Goal: Find contact information: Find contact information

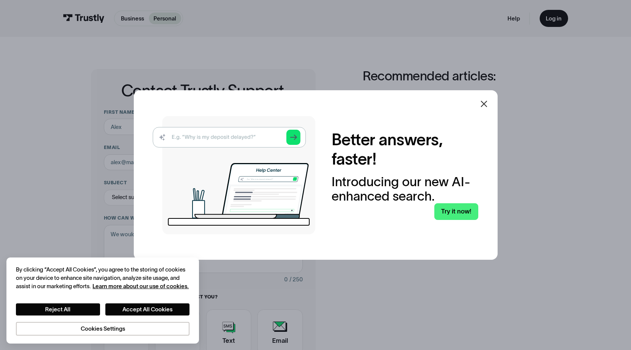
click at [482, 101] on icon at bounding box center [483, 103] width 9 height 9
